Goal: Task Accomplishment & Management: Complete application form

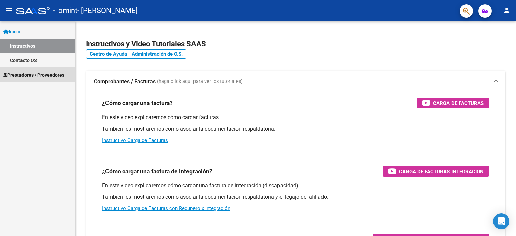
click at [55, 75] on span "Prestadores / Proveedores" at bounding box center [33, 74] width 61 height 7
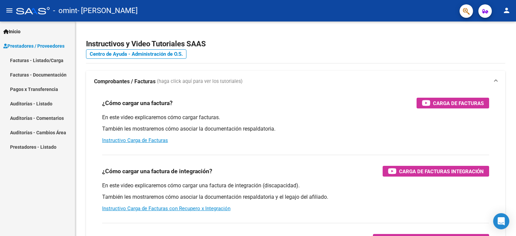
click at [49, 61] on link "Facturas - Listado/Carga" at bounding box center [37, 60] width 75 height 14
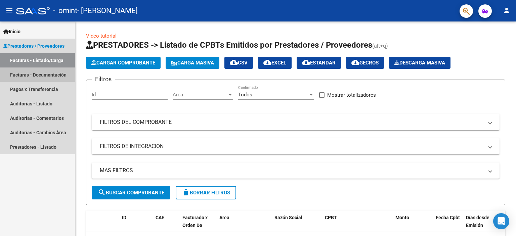
click at [50, 74] on link "Facturas - Documentación" at bounding box center [37, 75] width 75 height 14
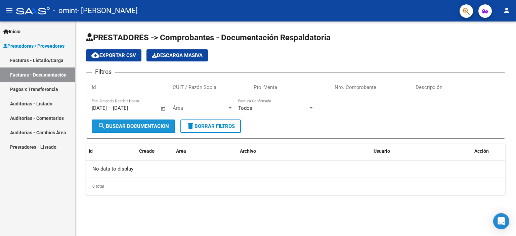
click at [159, 127] on span "search Buscar Documentacion" at bounding box center [133, 126] width 71 height 6
click at [162, 108] on span "Open calendar" at bounding box center [163, 108] width 16 height 16
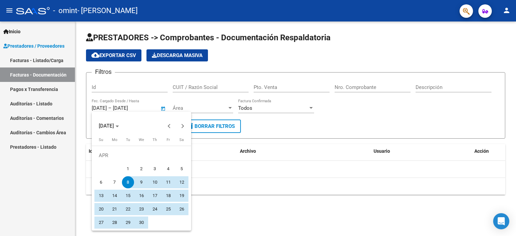
click at [281, 171] on div at bounding box center [258, 118] width 516 height 236
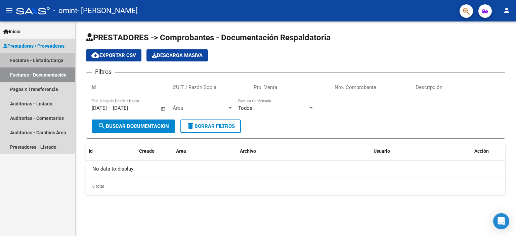
click at [48, 64] on link "Facturas - Listado/Carga" at bounding box center [37, 60] width 75 height 14
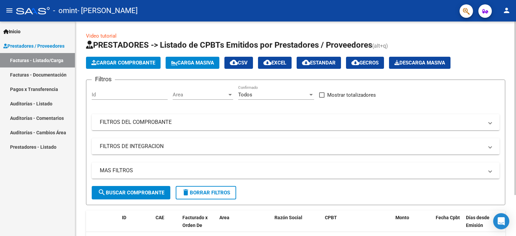
click at [136, 62] on span "Cargar Comprobante" at bounding box center [123, 63] width 64 height 6
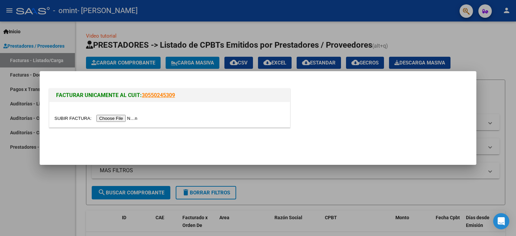
click at [130, 118] on input "file" at bounding box center [96, 118] width 85 height 7
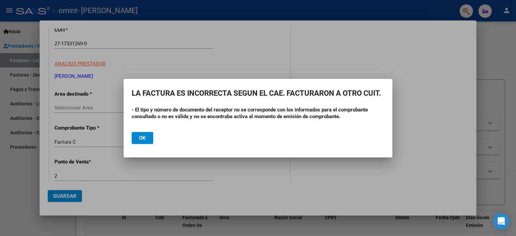
scroll to position [101, 0]
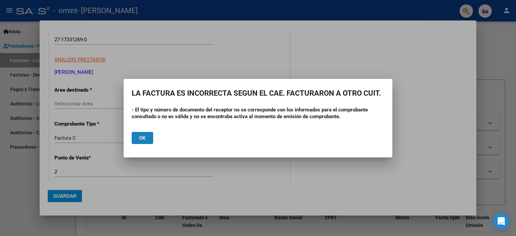
click at [144, 137] on span "Ok" at bounding box center [142, 138] width 7 height 6
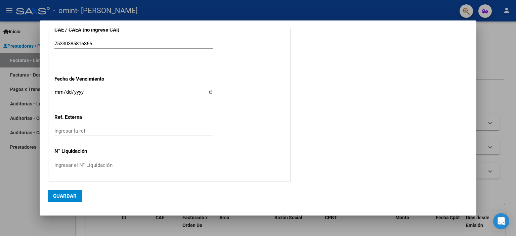
scroll to position [370, 0]
click at [210, 90] on input "Ingresar la fecha" at bounding box center [133, 94] width 159 height 11
type input "[DATE]"
click at [71, 196] on span "Guardar" at bounding box center [65, 196] width 24 height 6
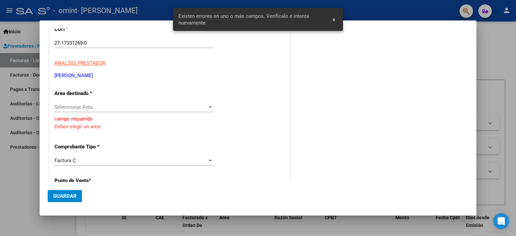
scroll to position [96, 0]
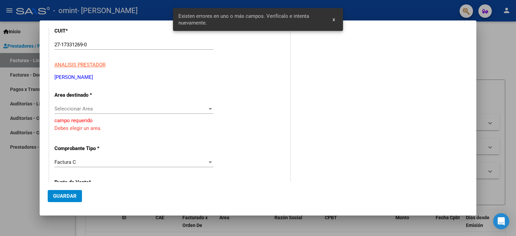
click at [204, 110] on span "Seleccionar Area" at bounding box center [130, 109] width 153 height 6
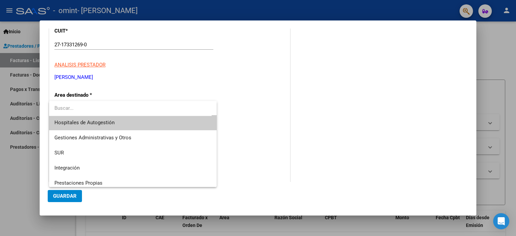
scroll to position [0, 0]
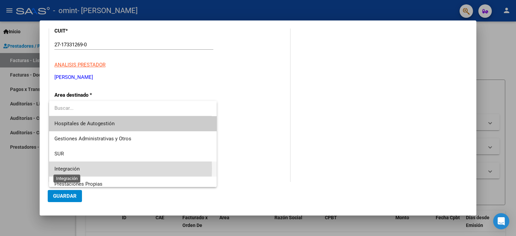
click at [68, 169] on span "Integración" at bounding box center [66, 169] width 25 height 6
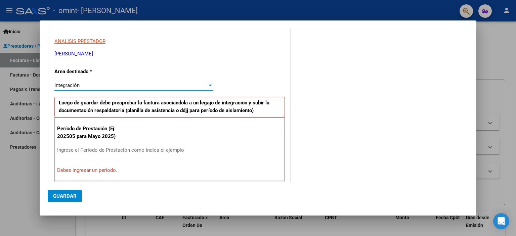
scroll to position [129, 0]
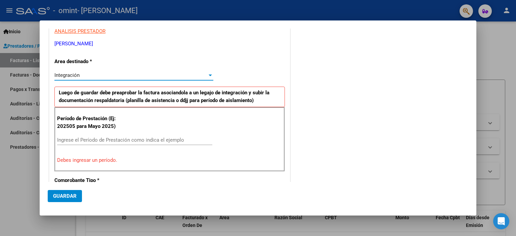
click at [115, 138] on input "Ingrese el Período de Prestación como indica el ejemplo" at bounding box center [134, 140] width 155 height 6
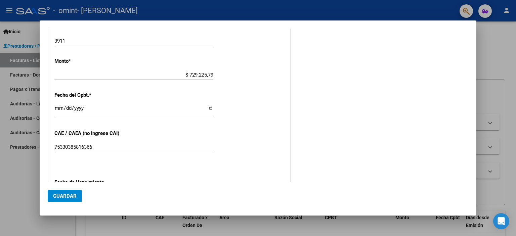
scroll to position [331, 0]
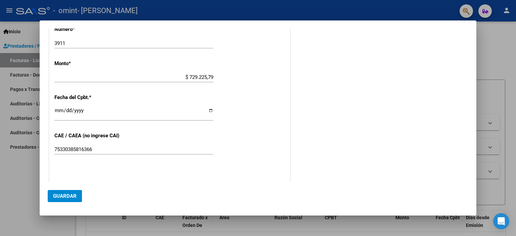
type input "202507"
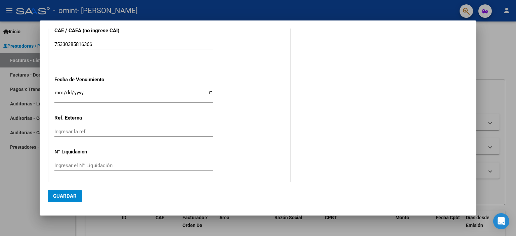
scroll to position [437, 0]
click at [66, 197] on span "Guardar" at bounding box center [65, 196] width 24 height 6
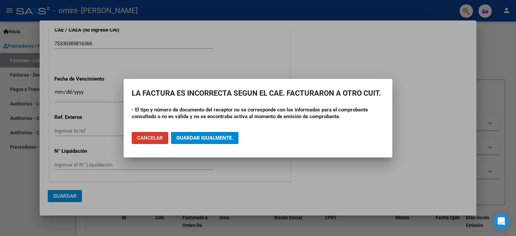
click at [151, 139] on span "Cancelar" at bounding box center [150, 138] width 26 height 6
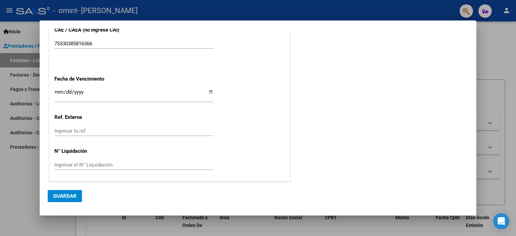
click at [30, 179] on div at bounding box center [258, 118] width 516 height 236
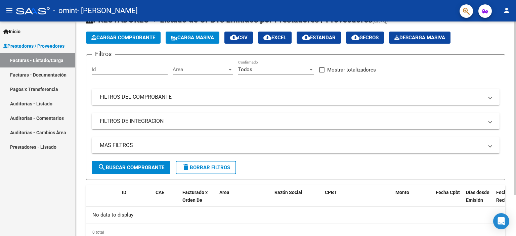
scroll to position [0, 0]
